Goal: Task Accomplishment & Management: Complete application form

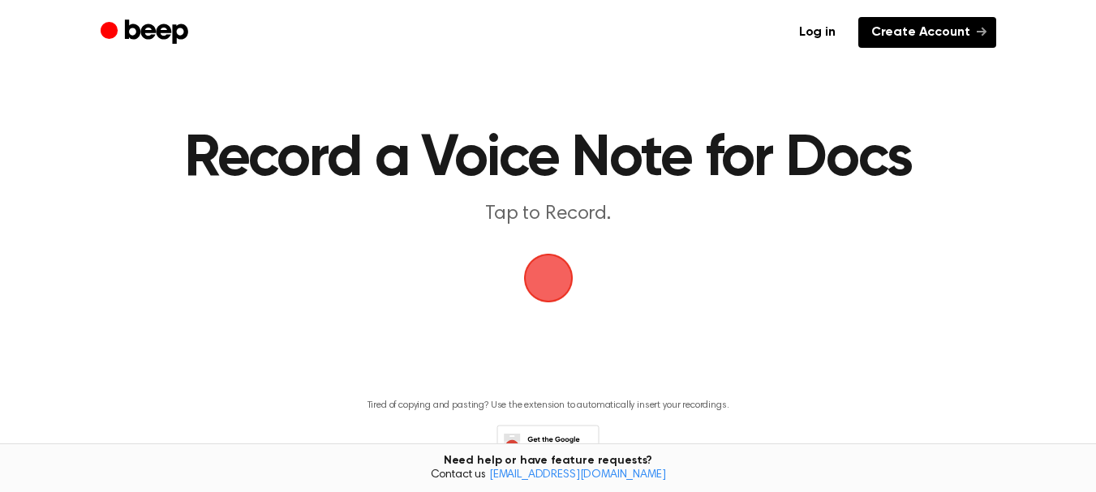
click at [918, 31] on link "Create Account" at bounding box center [927, 32] width 138 height 31
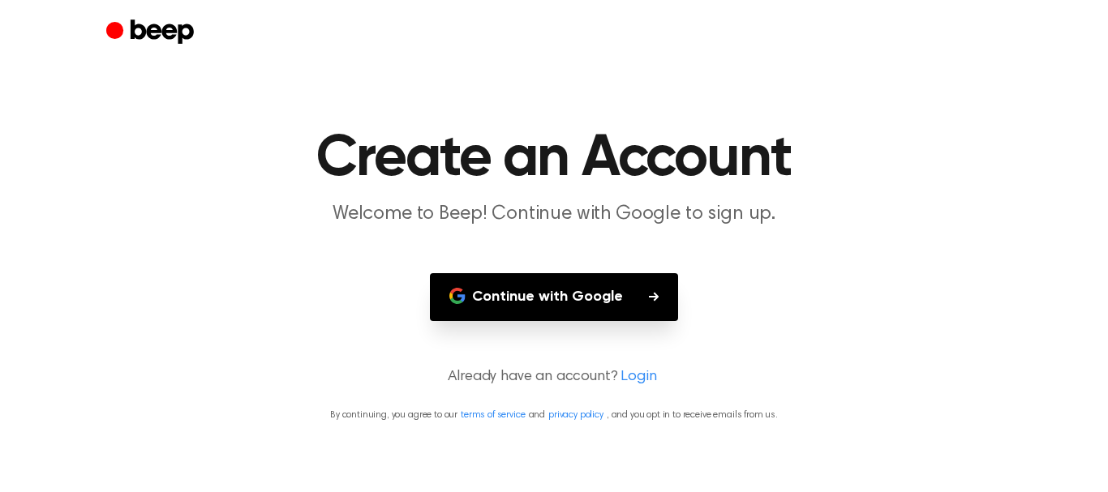
click at [621, 297] on button "Continue with Google" at bounding box center [554, 297] width 248 height 48
click at [625, 292] on button "Continue with Google" at bounding box center [554, 297] width 248 height 48
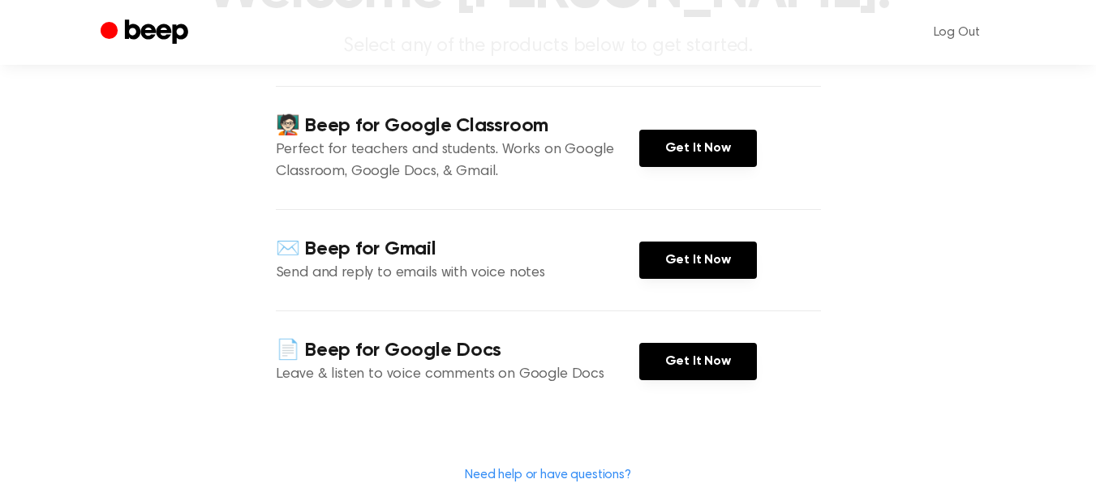
scroll to position [165, 0]
